Goal: Task Accomplishment & Management: Manage account settings

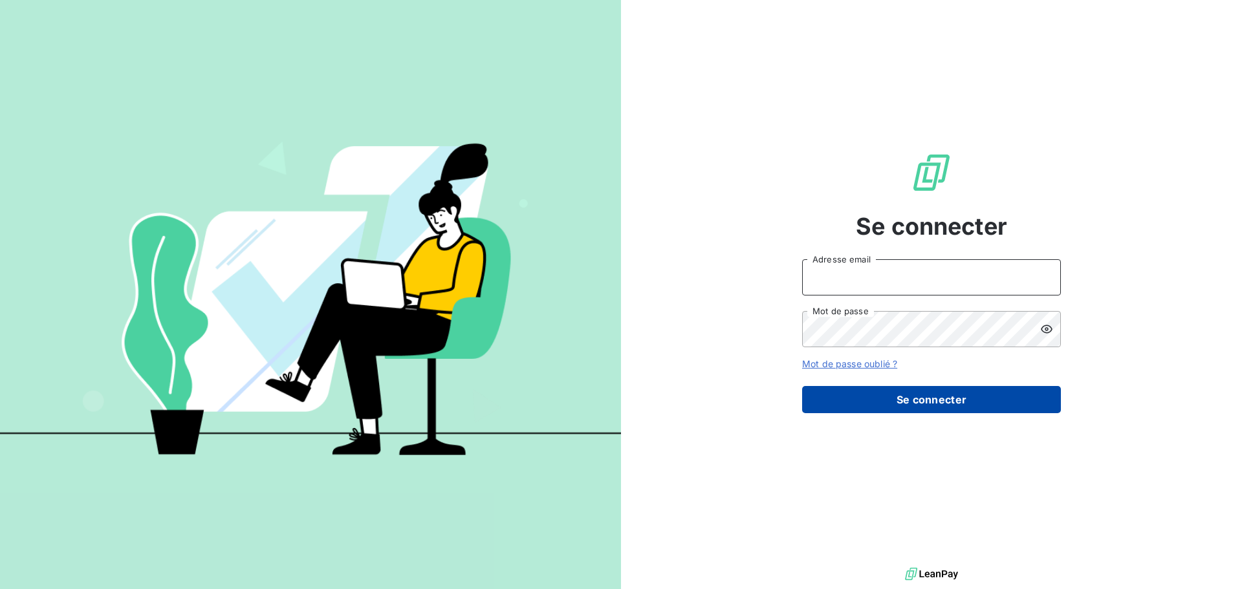
type input "[PERSON_NAME][EMAIL_ADDRESS][DOMAIN_NAME]"
click at [943, 402] on button "Se connecter" at bounding box center [931, 399] width 259 height 27
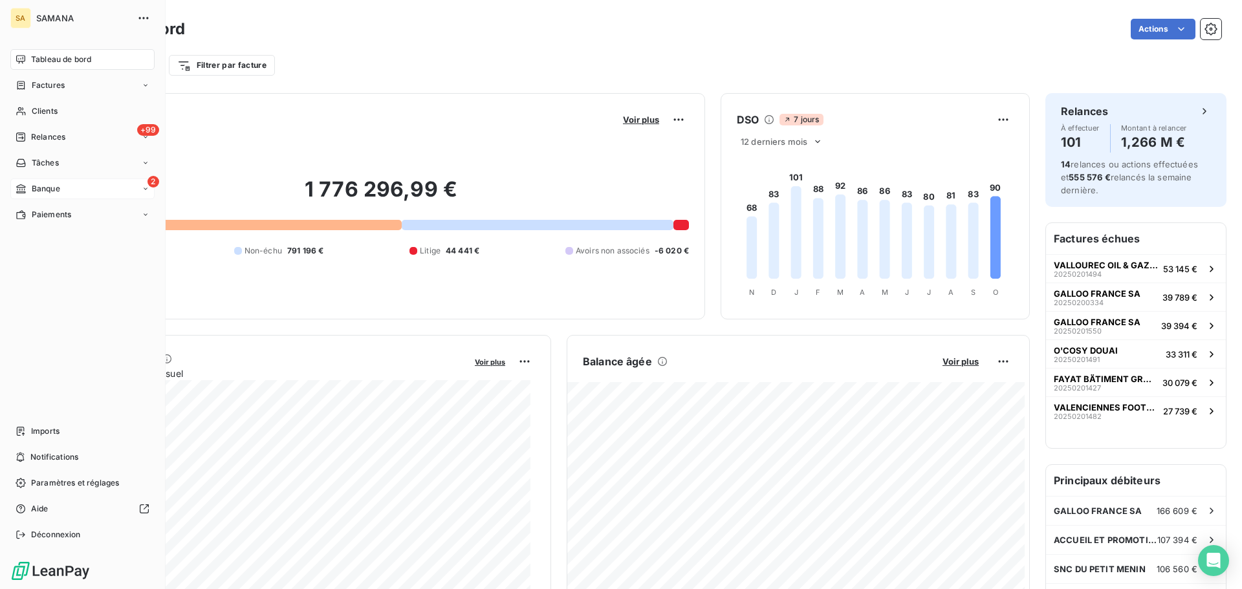
click at [63, 185] on div "2 Banque" at bounding box center [82, 189] width 144 height 21
click at [83, 219] on span "Opérations à associer" at bounding box center [72, 215] width 82 height 12
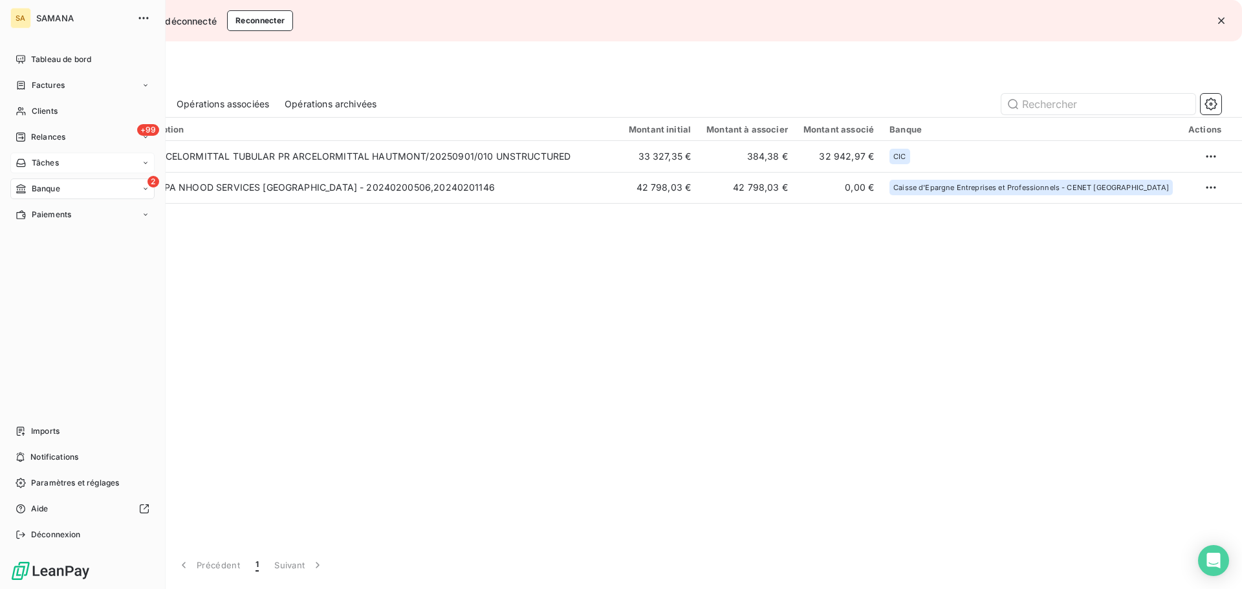
click at [85, 162] on div "Tâches" at bounding box center [82, 163] width 144 height 21
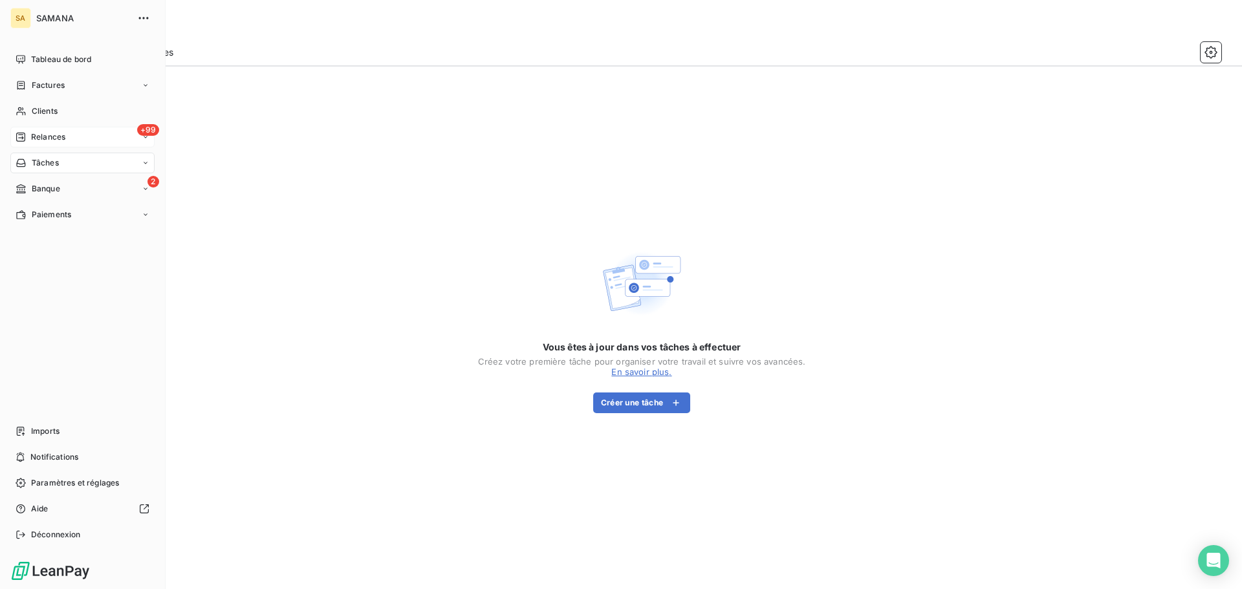
click at [60, 131] on div "+99 Relances" at bounding box center [82, 137] width 144 height 21
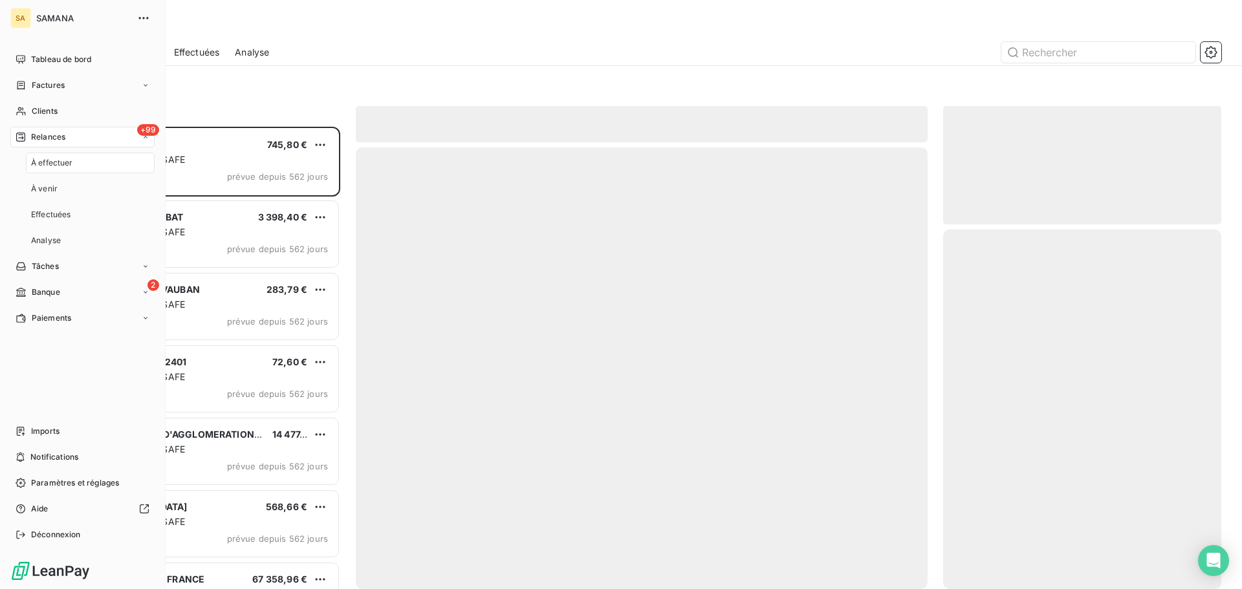
click at [81, 164] on div "À effectuer" at bounding box center [90, 163] width 129 height 21
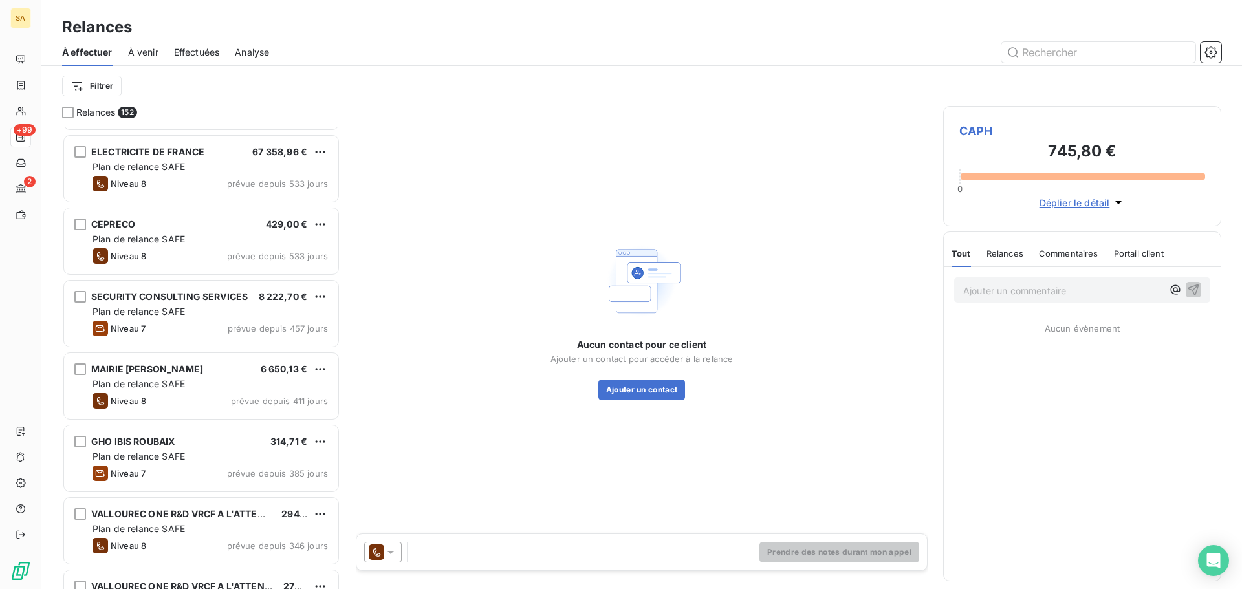
scroll to position [454, 0]
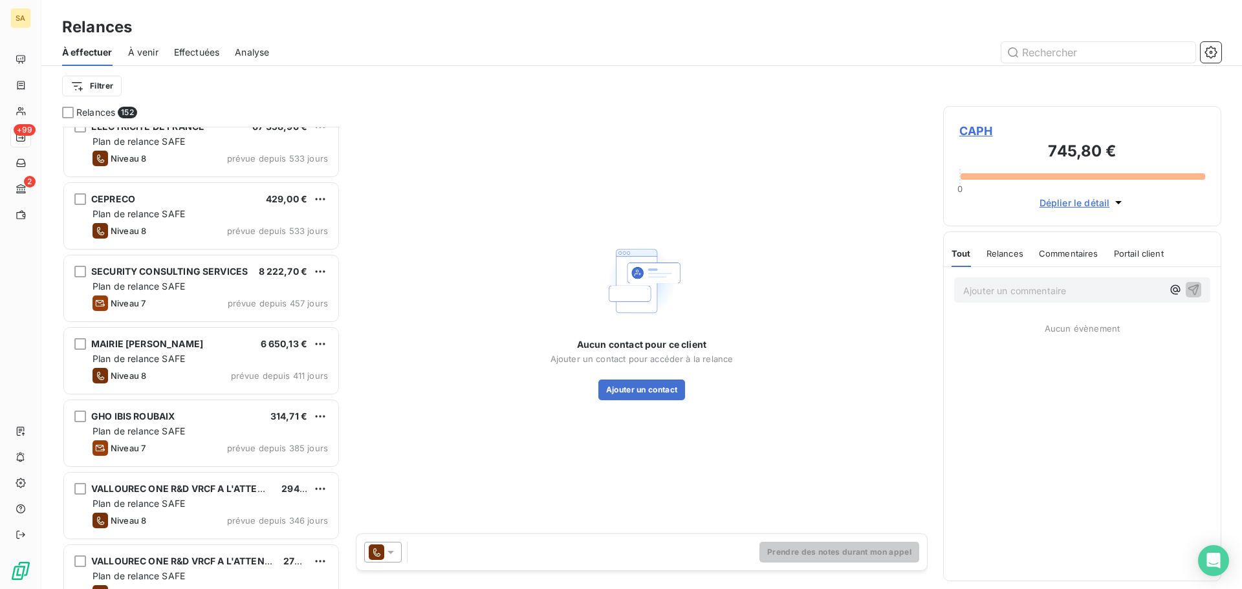
click at [195, 56] on span "Effectuées" at bounding box center [197, 52] width 46 height 13
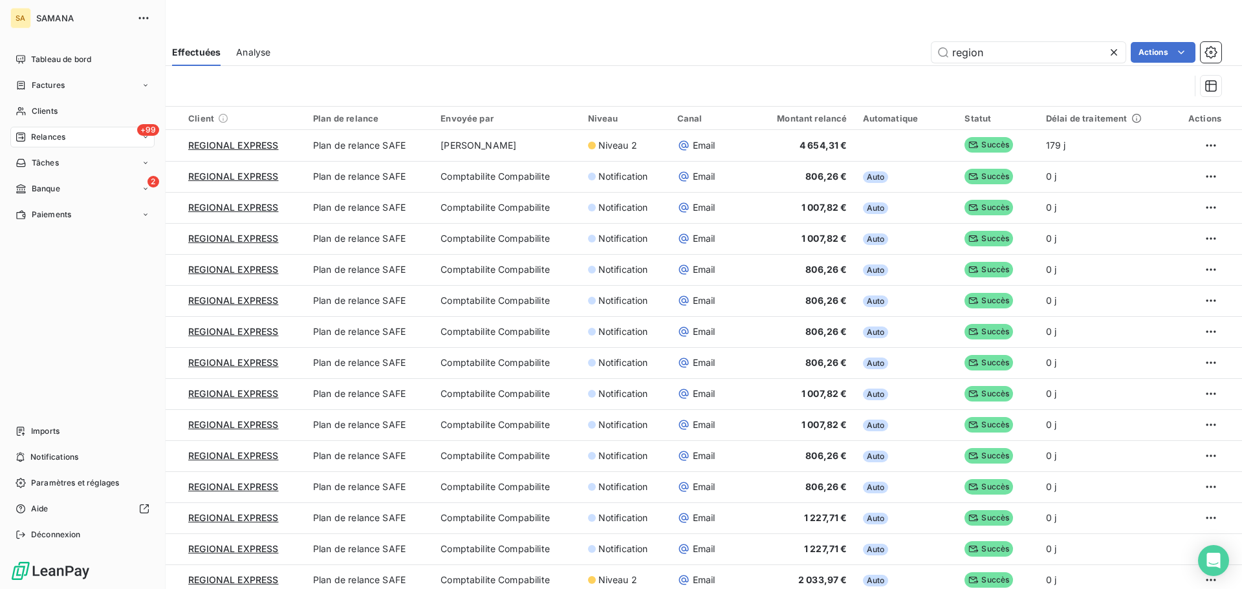
click at [71, 136] on div "+99 Relances" at bounding box center [82, 137] width 144 height 21
click at [65, 59] on span "Tableau de bord" at bounding box center [61, 60] width 60 height 12
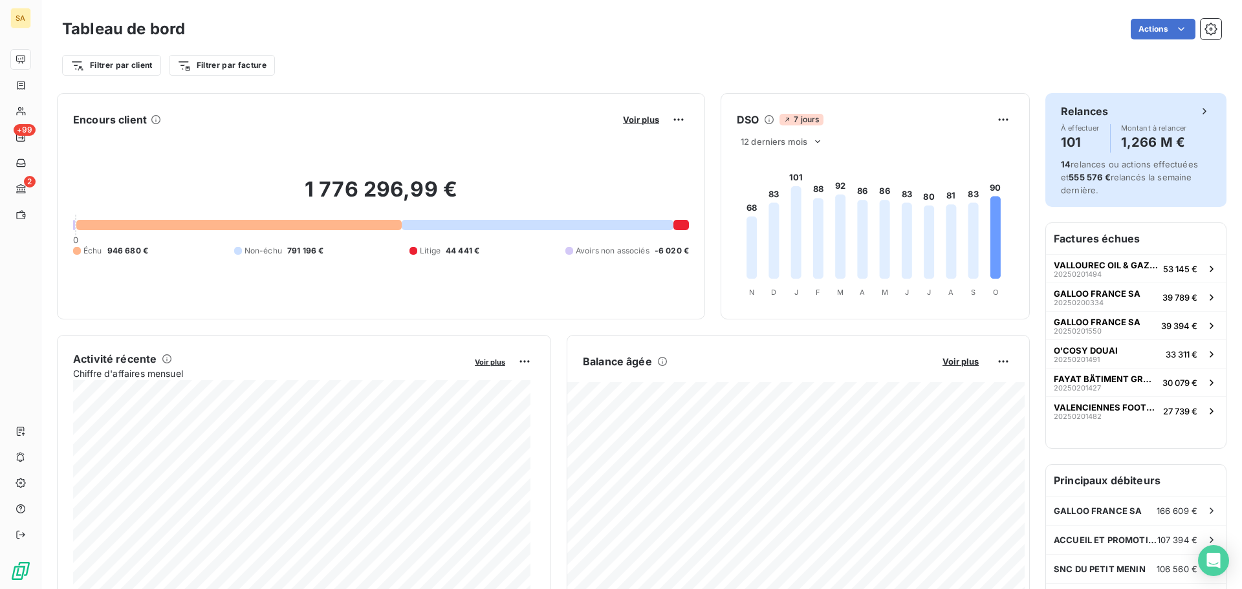
click at [1070, 142] on h4 "101" at bounding box center [1080, 142] width 39 height 21
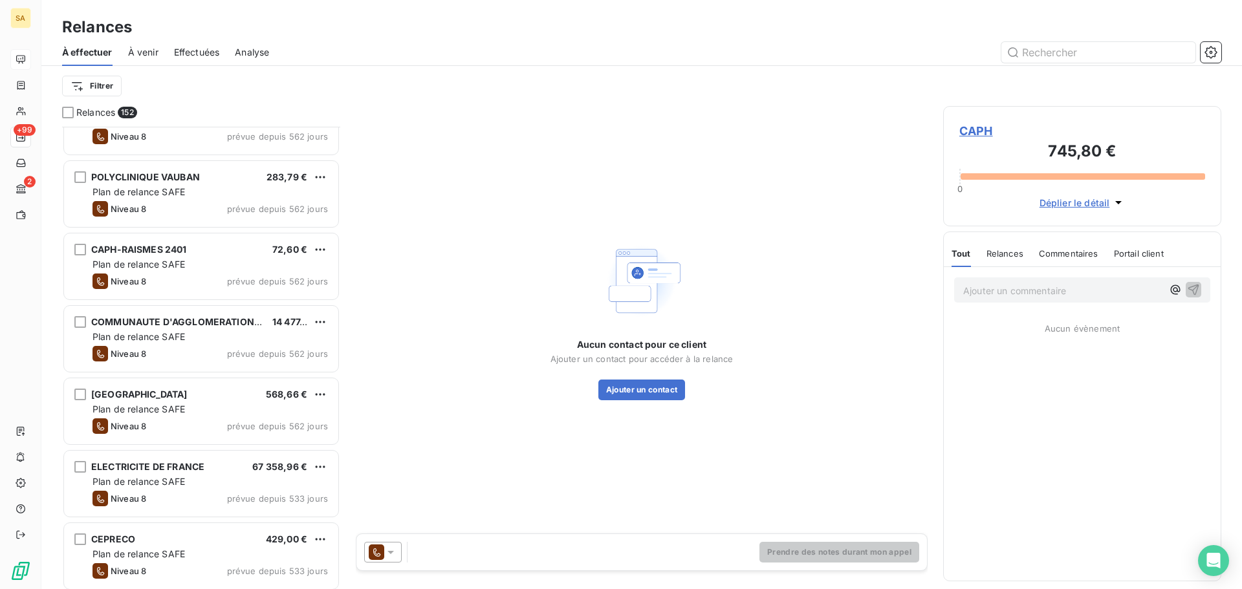
scroll to position [130, 0]
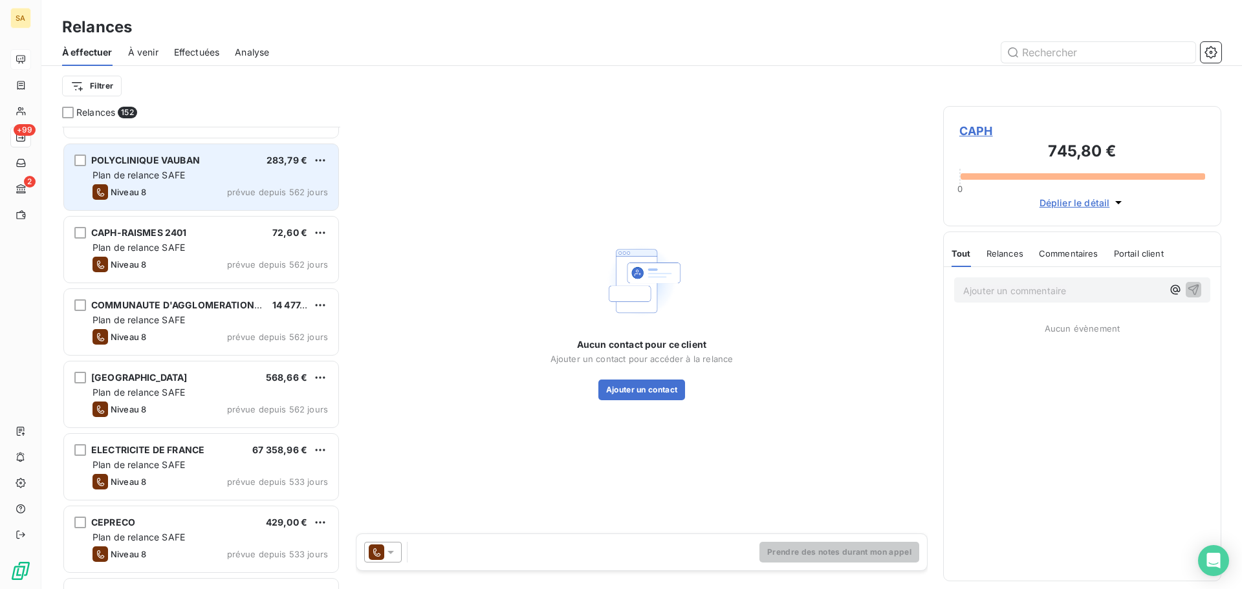
click at [232, 178] on div "Plan de relance SAFE" at bounding box center [210, 175] width 235 height 13
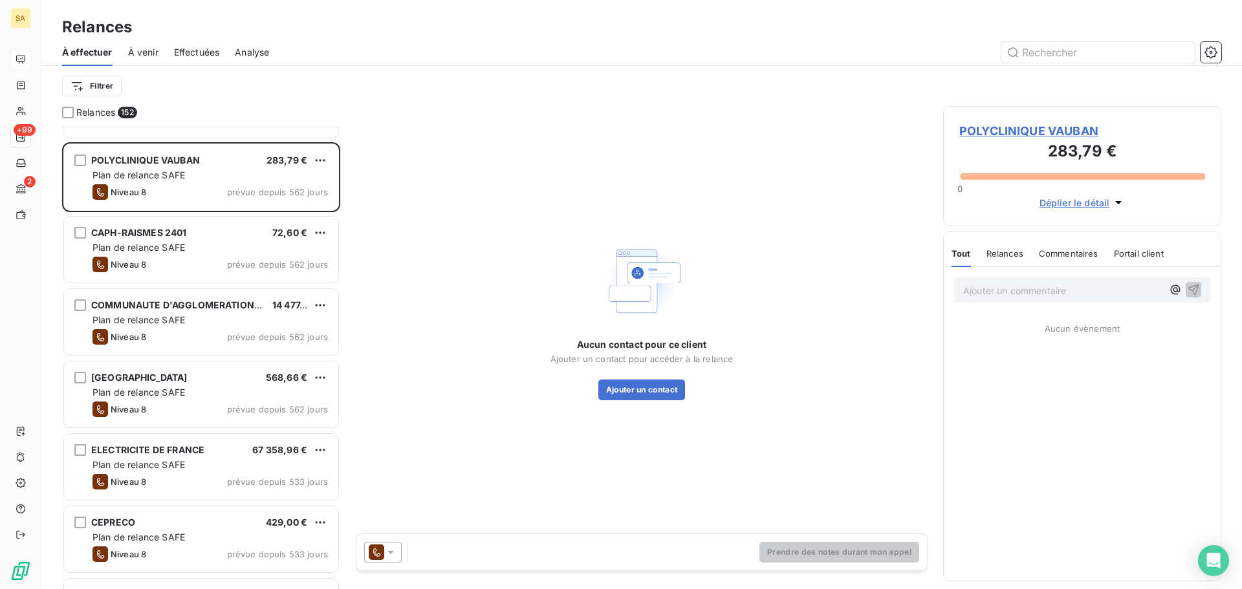
click at [1080, 206] on span "Déplier le détail" at bounding box center [1075, 203] width 71 height 14
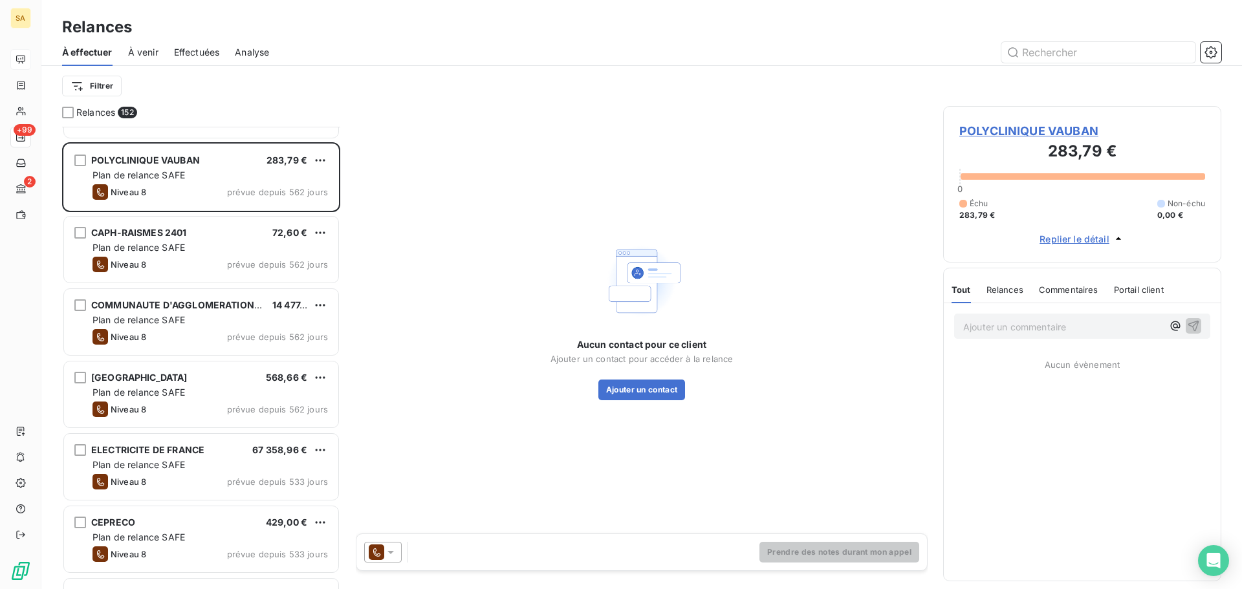
scroll to position [195, 0]
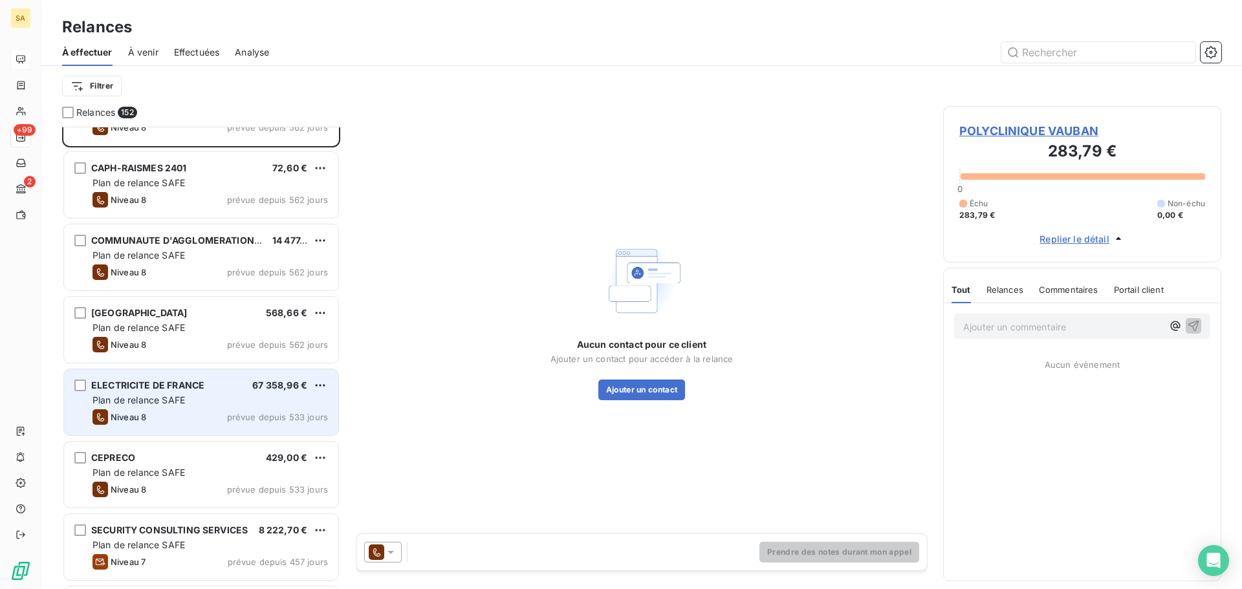
click at [209, 405] on div "Plan de relance SAFE" at bounding box center [210, 400] width 235 height 13
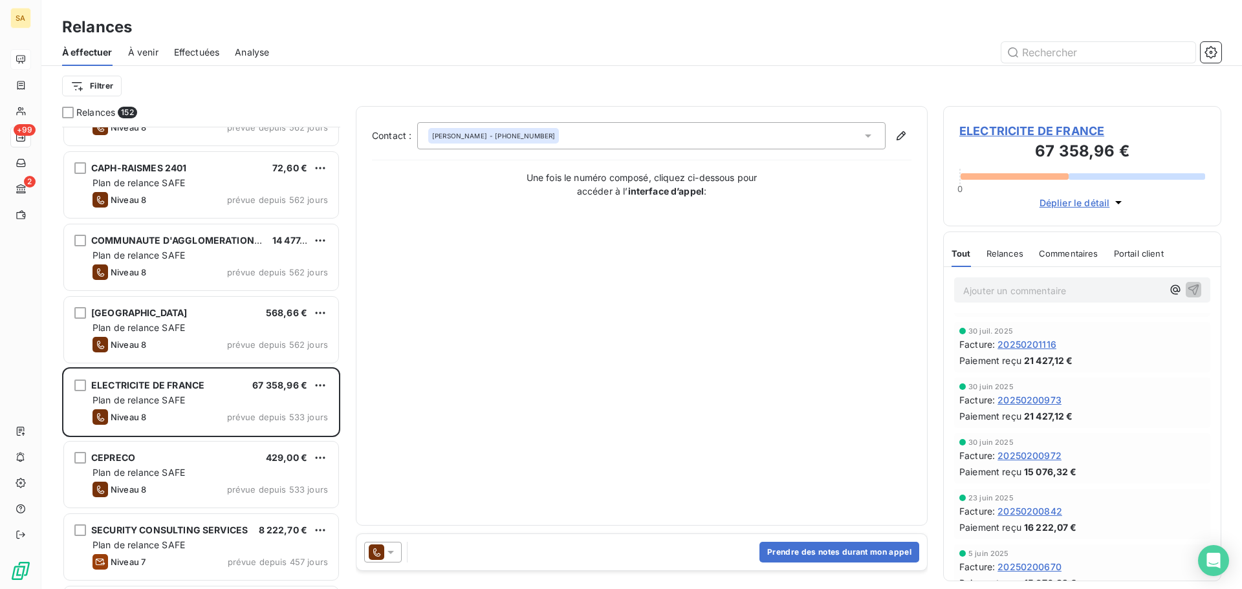
scroll to position [254, 0]
